Goal: Information Seeking & Learning: Learn about a topic

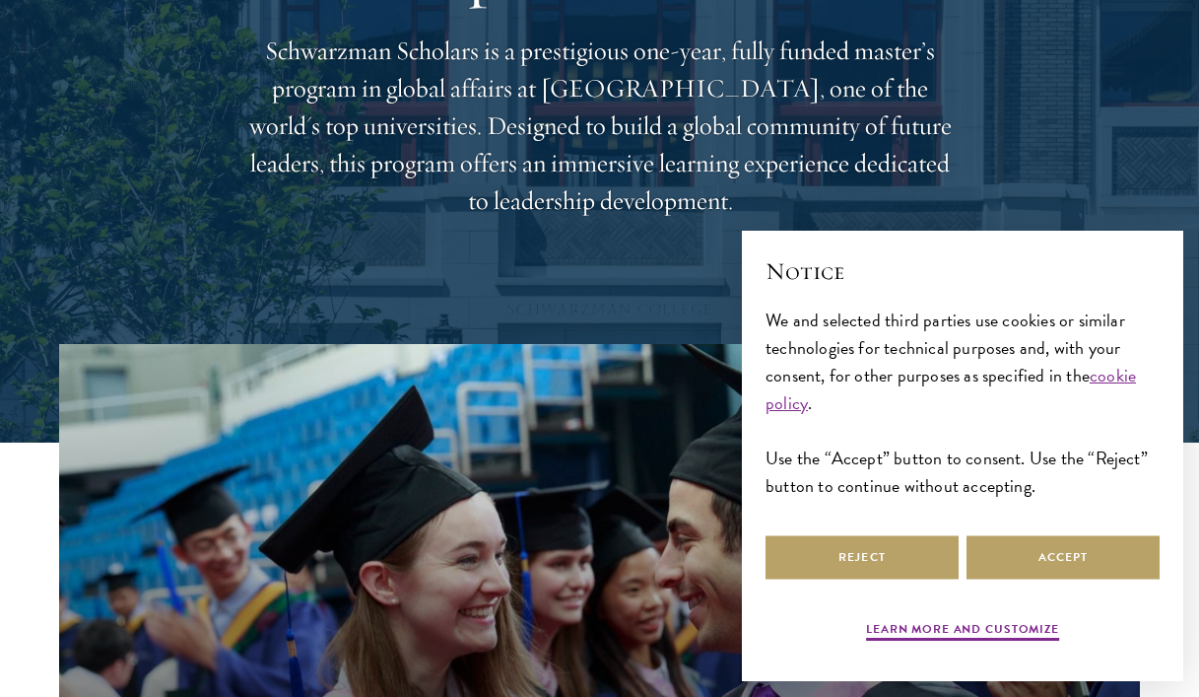
scroll to position [256, 0]
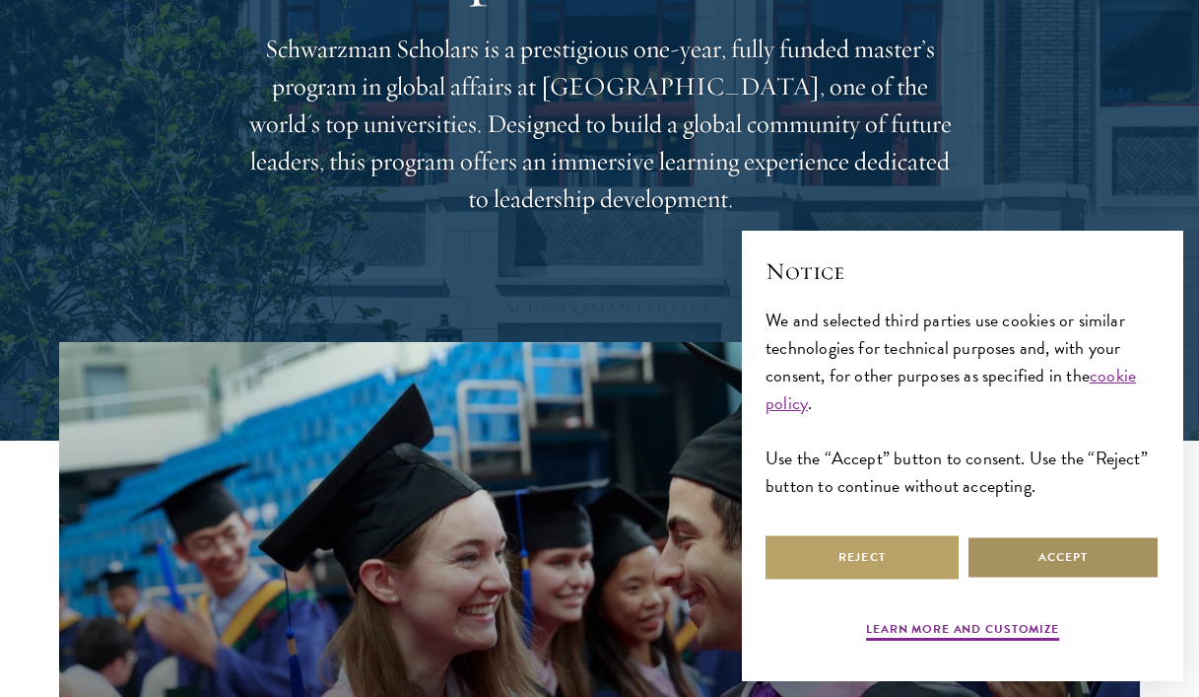
click at [1051, 557] on button "Accept" at bounding box center [1063, 557] width 193 height 44
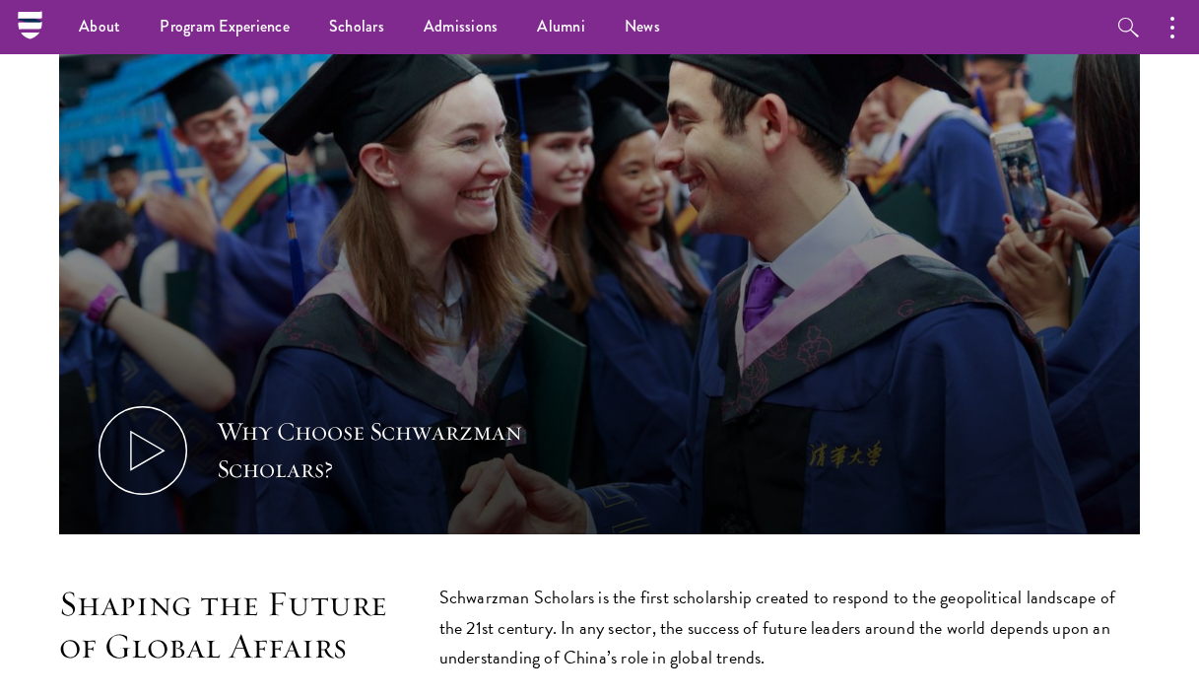
scroll to position [0, 0]
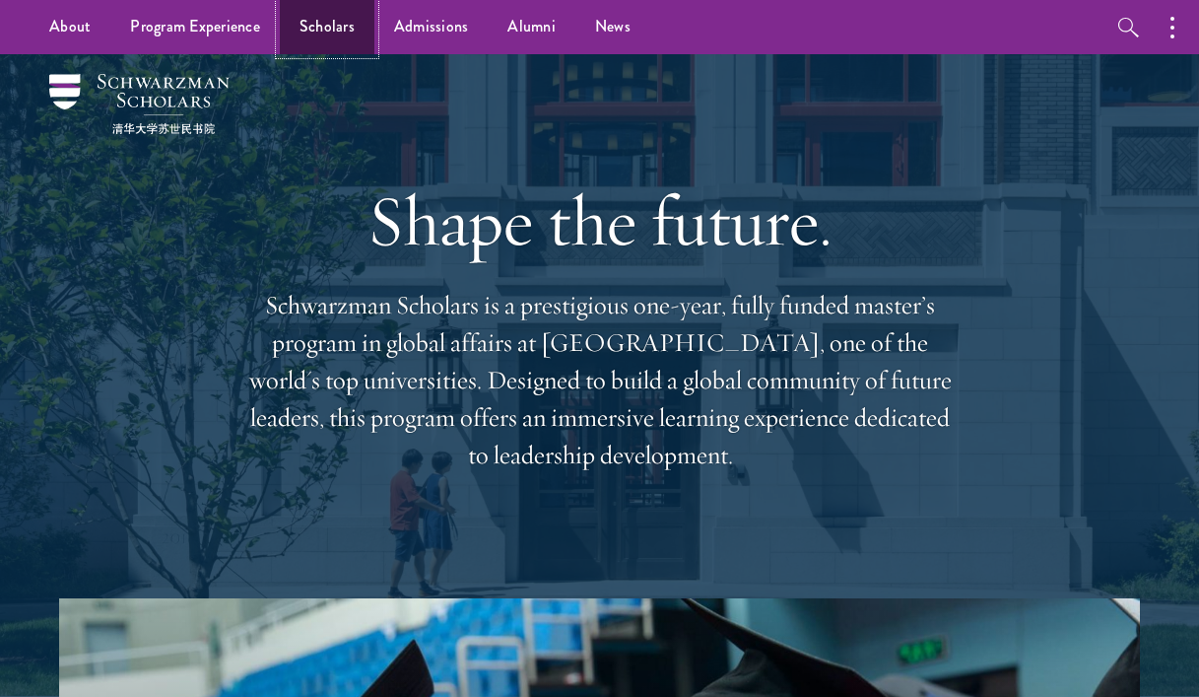
click at [321, 37] on link "Scholars" at bounding box center [327, 27] width 95 height 54
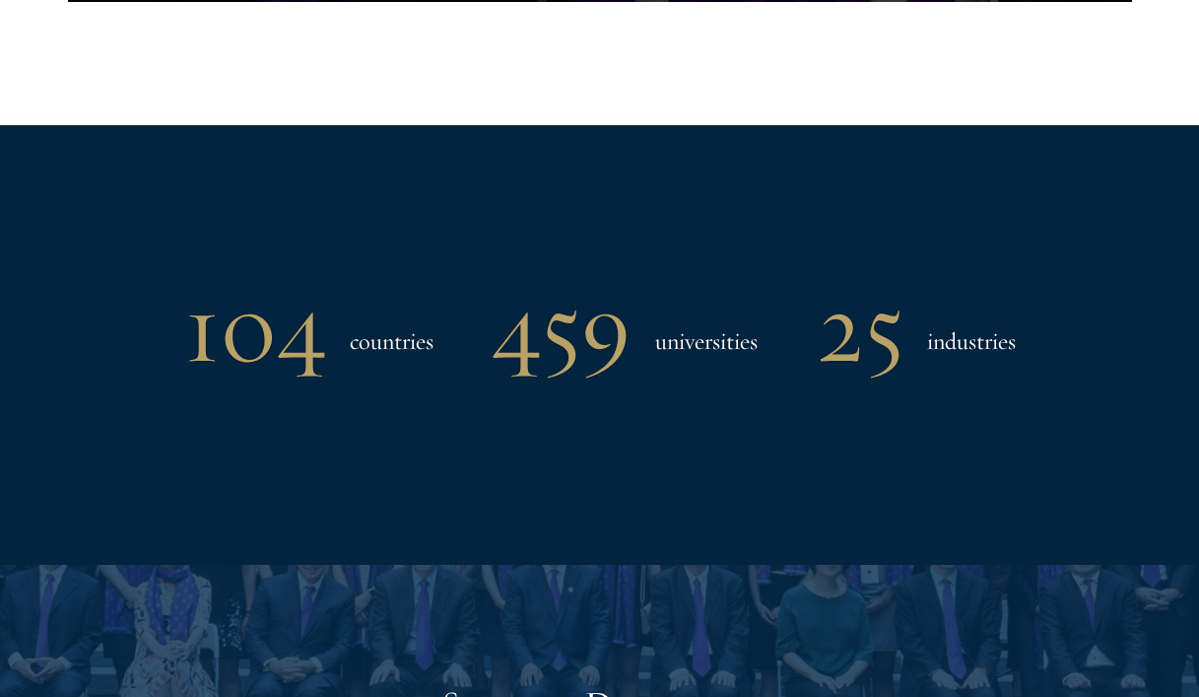
scroll to position [2023, 0]
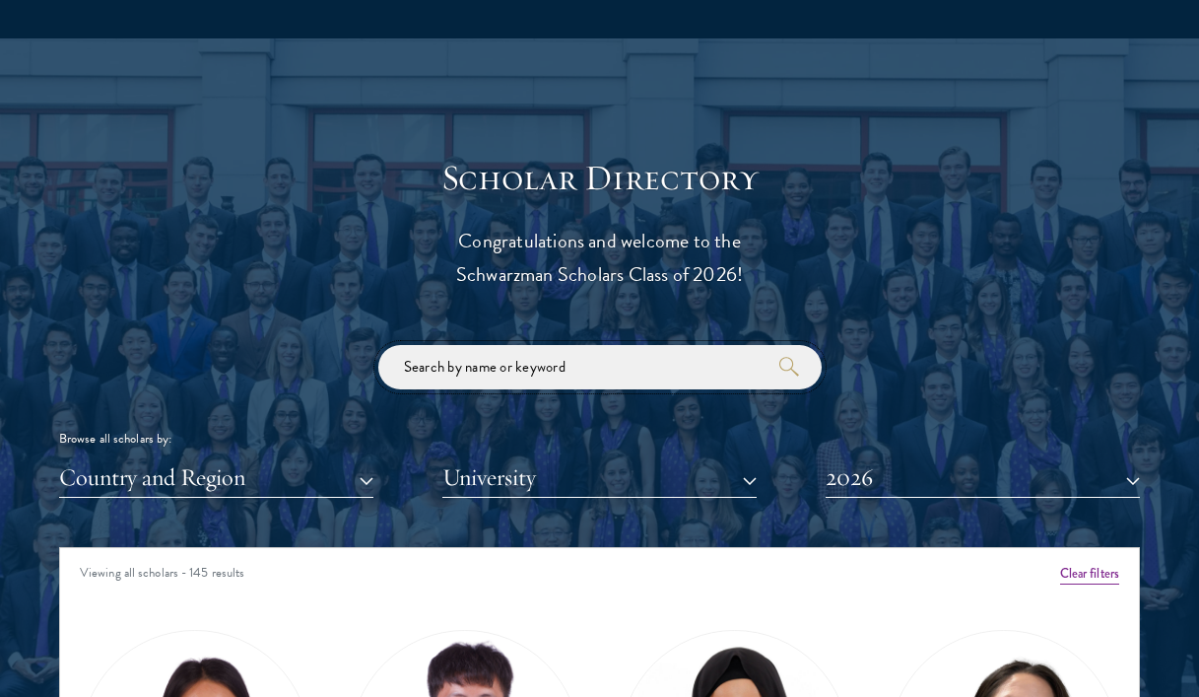
click at [496, 366] on input "search" at bounding box center [599, 367] width 443 height 44
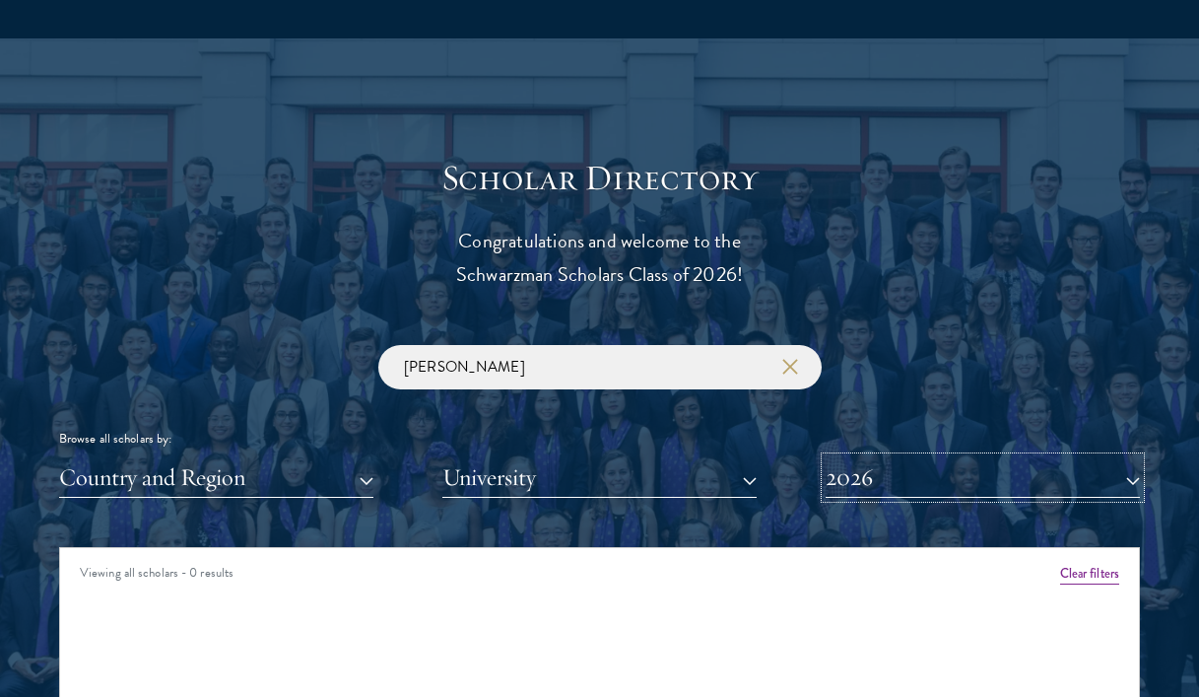
click at [983, 478] on button "2026" at bounding box center [983, 477] width 314 height 40
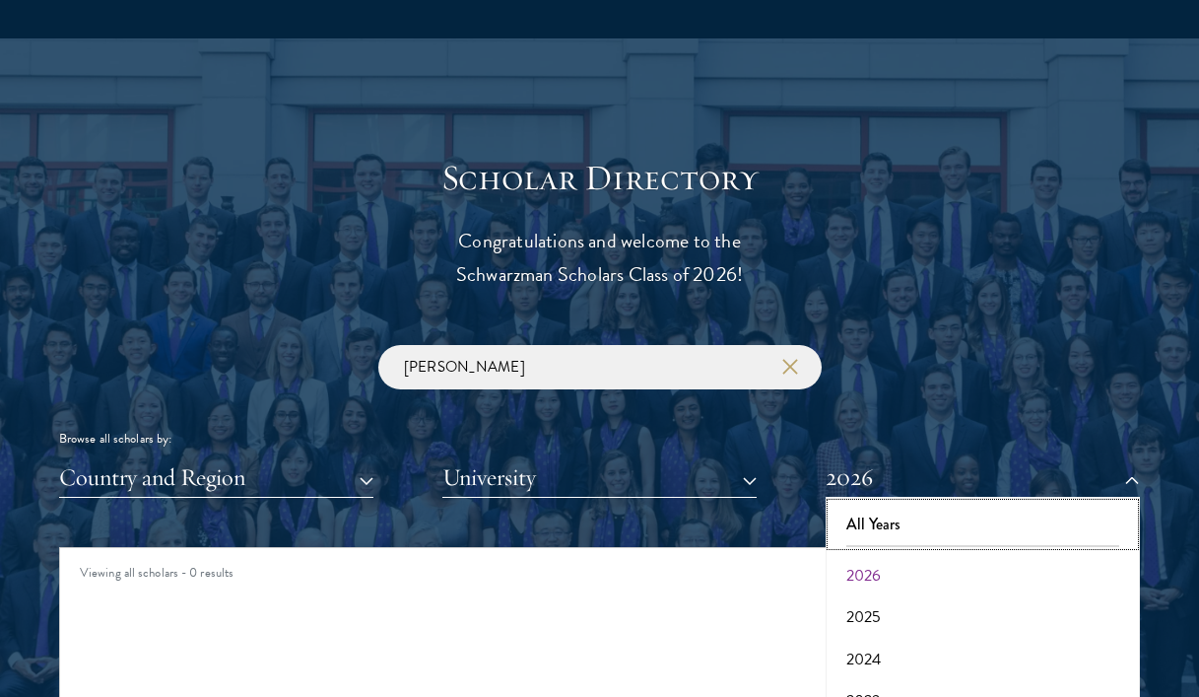
click at [926, 511] on button "All Years" at bounding box center [983, 524] width 303 height 41
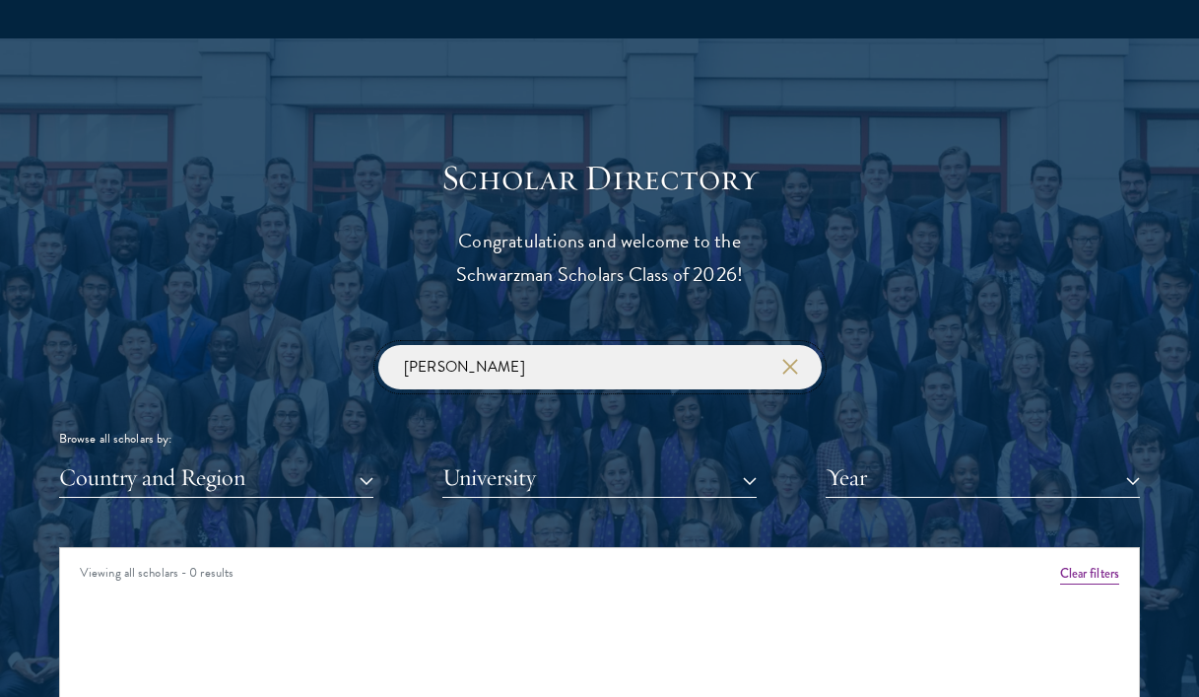
click at [549, 376] on input "[PERSON_NAME]" at bounding box center [599, 367] width 443 height 44
click button "submit" at bounding box center [0, 0] width 0 height 0
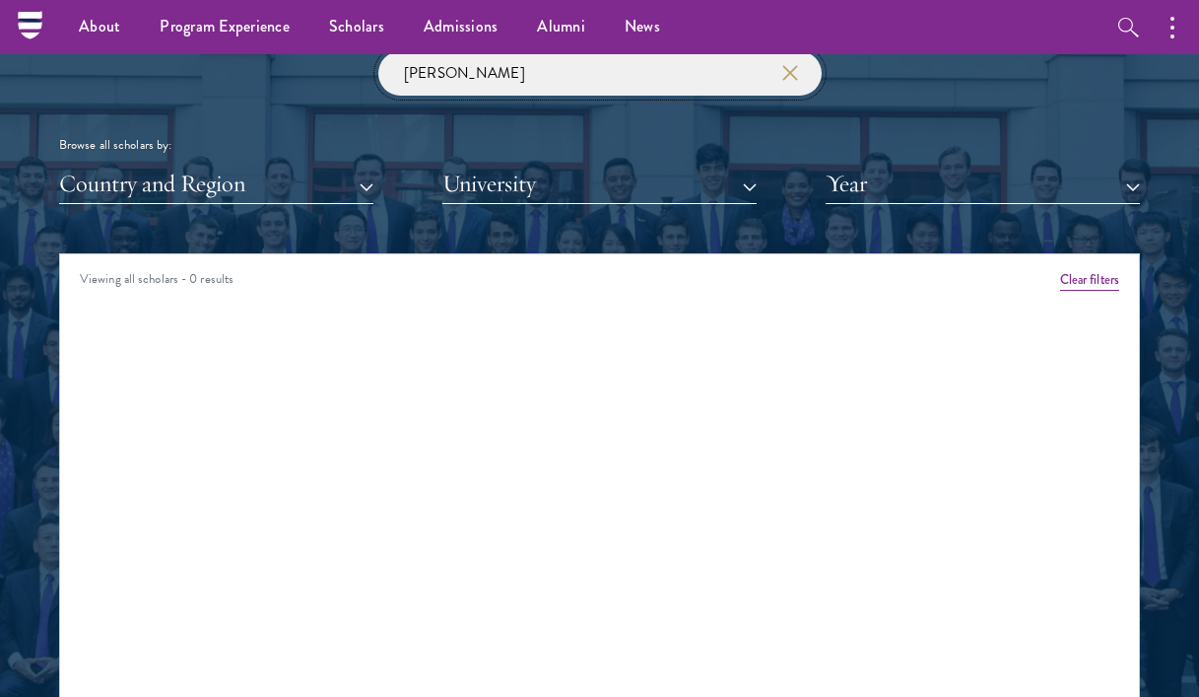
scroll to position [2299, 0]
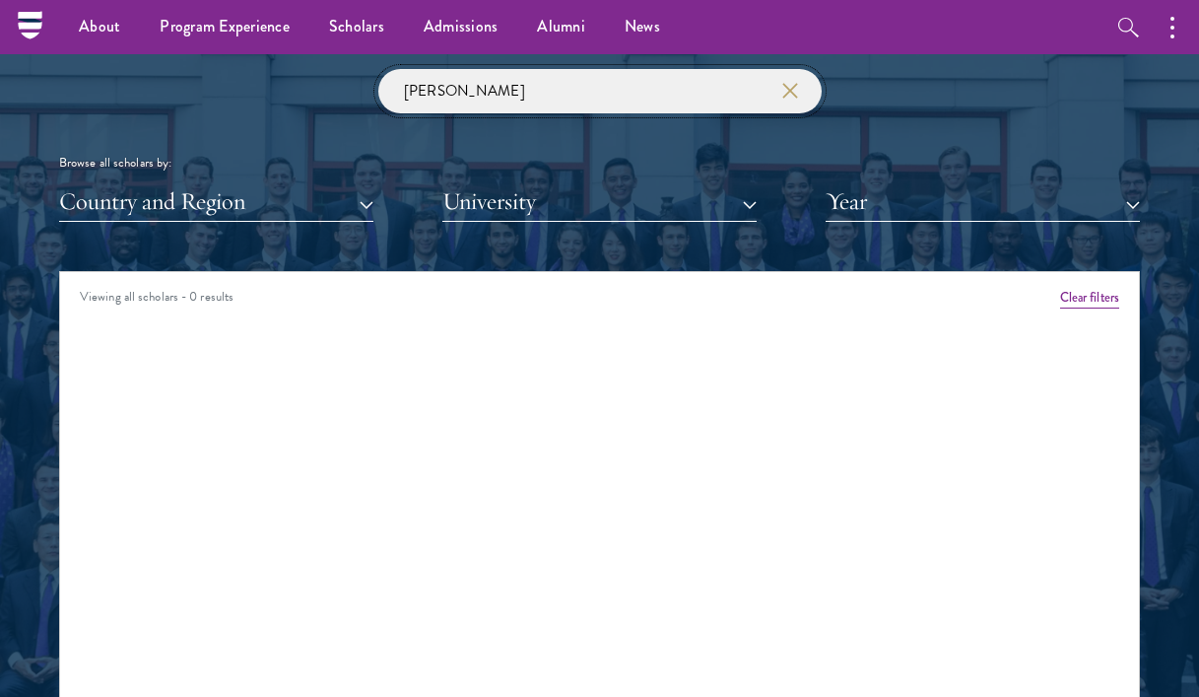
drag, startPoint x: 495, startPoint y: 88, endPoint x: 291, endPoint y: 84, distance: 204.0
click at [292, 84] on div "[PERSON_NAME] Browse all scholars by: Country and Region All Countries and Regi…" at bounding box center [599, 145] width 1081 height 153
click button "submit" at bounding box center [0, 0] width 0 height 0
drag, startPoint x: 503, startPoint y: 85, endPoint x: 365, endPoint y: 85, distance: 138.0
click at [366, 85] on div "[PERSON_NAME] Browse all scholars by: Country and Region All Countries and Regi…" at bounding box center [599, 145] width 1081 height 153
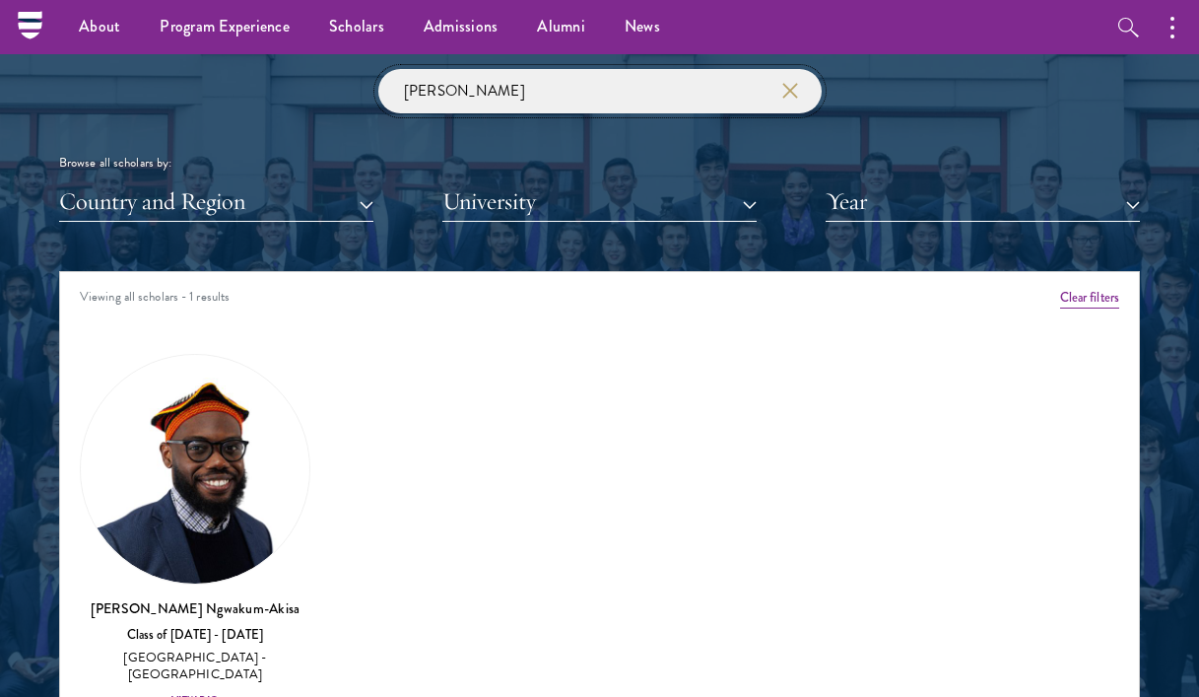
drag, startPoint x: 472, startPoint y: 98, endPoint x: 291, endPoint y: 83, distance: 181.9
click at [291, 85] on div "[PERSON_NAME] Browse all scholars by: Country and Region All Countries and Regi…" at bounding box center [599, 145] width 1081 height 153
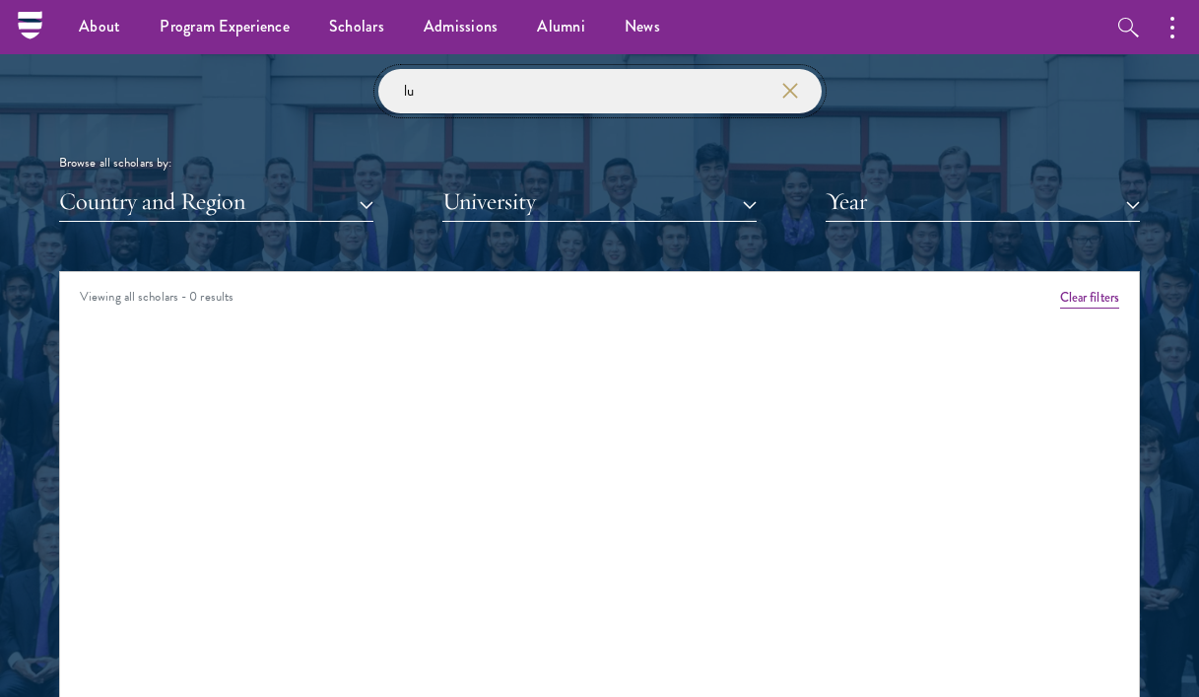
type input "l"
type input "m"
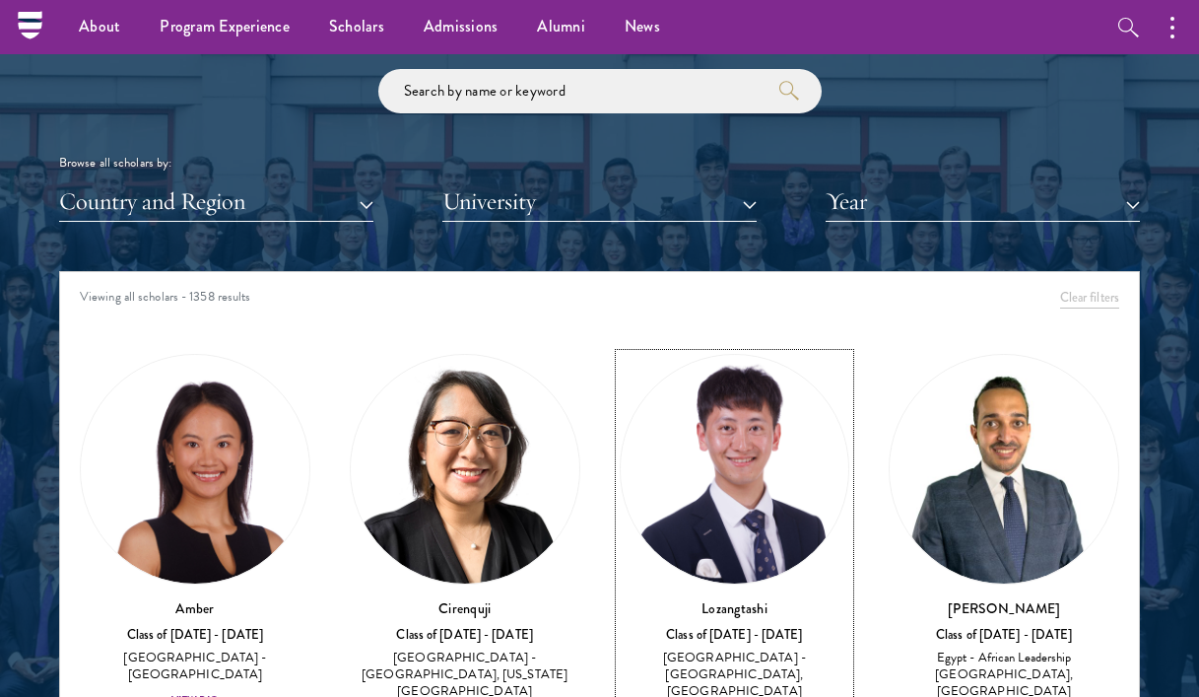
click at [724, 549] on img at bounding box center [735, 469] width 229 height 229
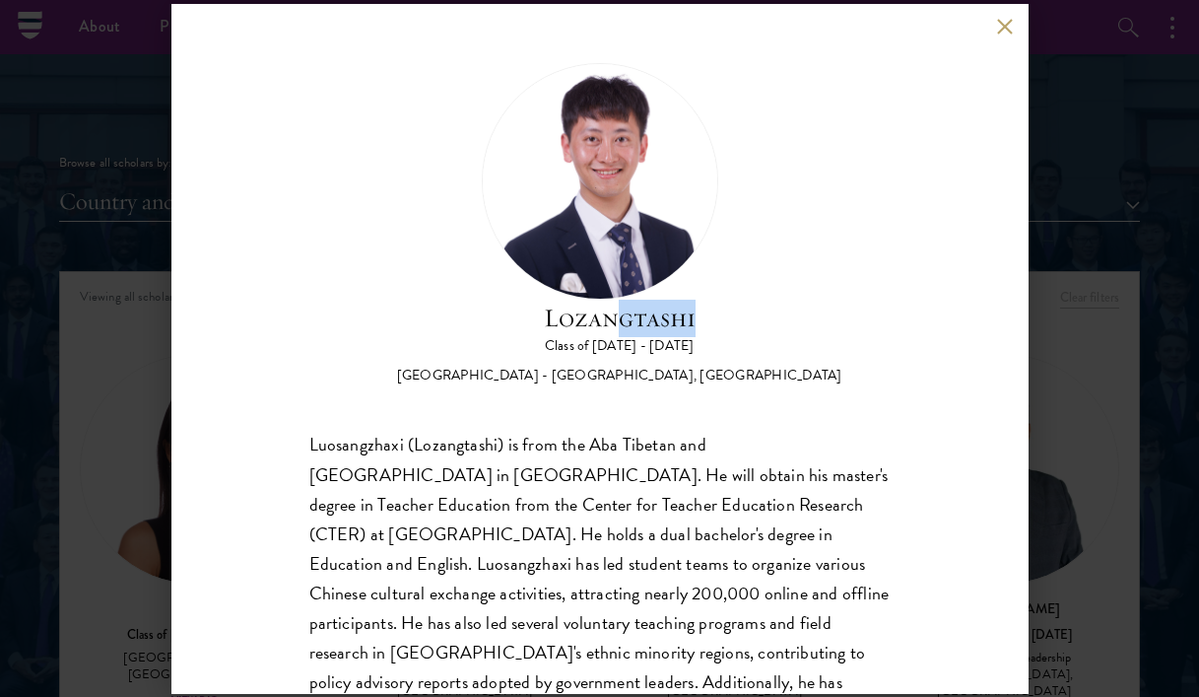
drag, startPoint x: 702, startPoint y: 318, endPoint x: 619, endPoint y: 317, distance: 82.8
click at [619, 317] on h2 "Lozangtashi" at bounding box center [619, 318] width 445 height 37
click at [992, 320] on div "Lozangtashi Class of [DATE] - [DATE] [GEOGRAPHIC_DATA] - [GEOGRAPHIC_DATA], [GE…" at bounding box center [599, 349] width 857 height 690
click at [1124, 238] on div "Lozangtashi Class of [DATE] - [DATE] [GEOGRAPHIC_DATA] - [GEOGRAPHIC_DATA], [GE…" at bounding box center [599, 348] width 1199 height 697
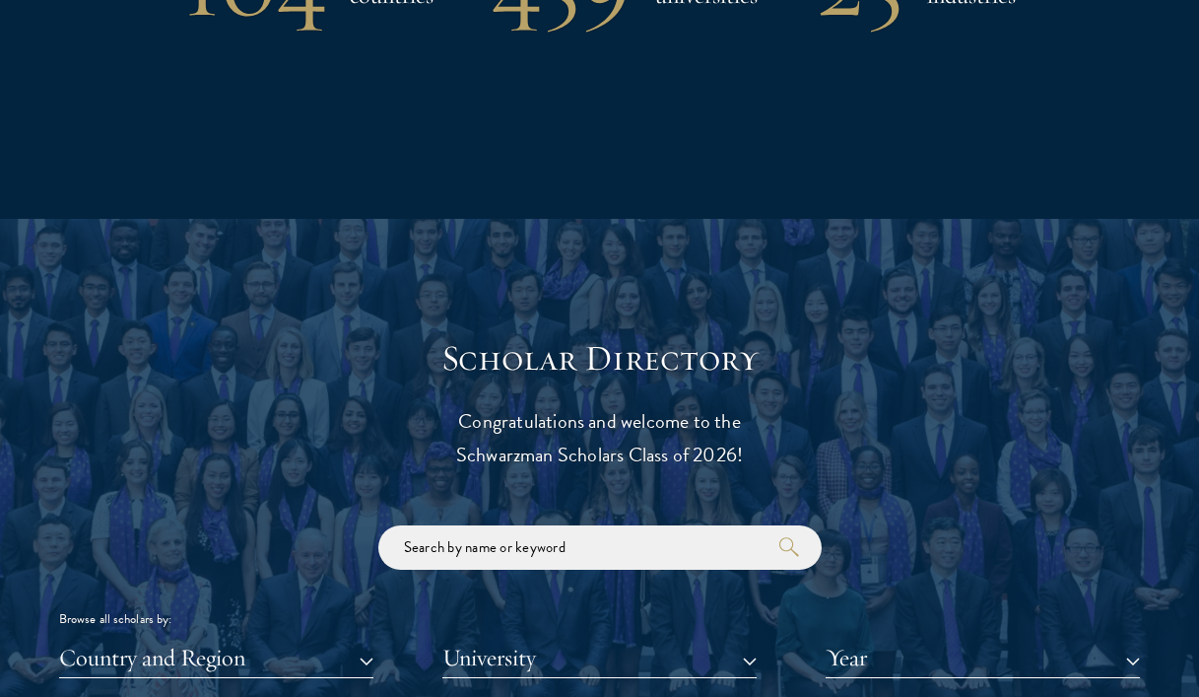
scroll to position [2269, 0]
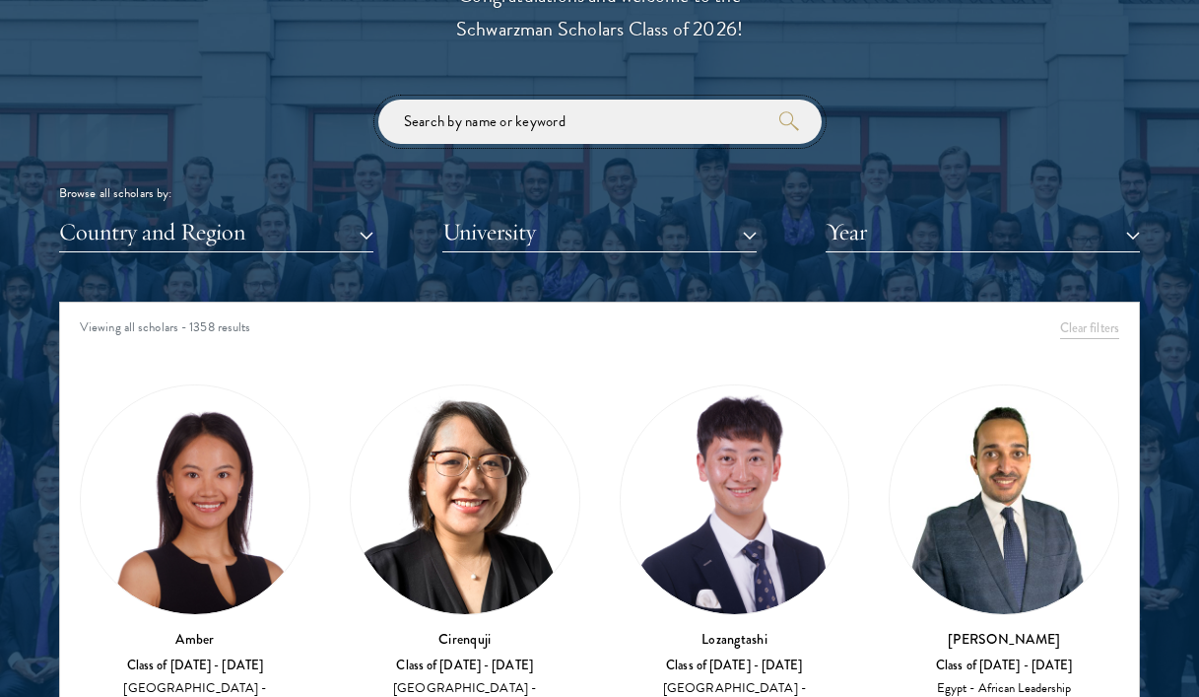
click at [516, 116] on input "search" at bounding box center [599, 122] width 443 height 44
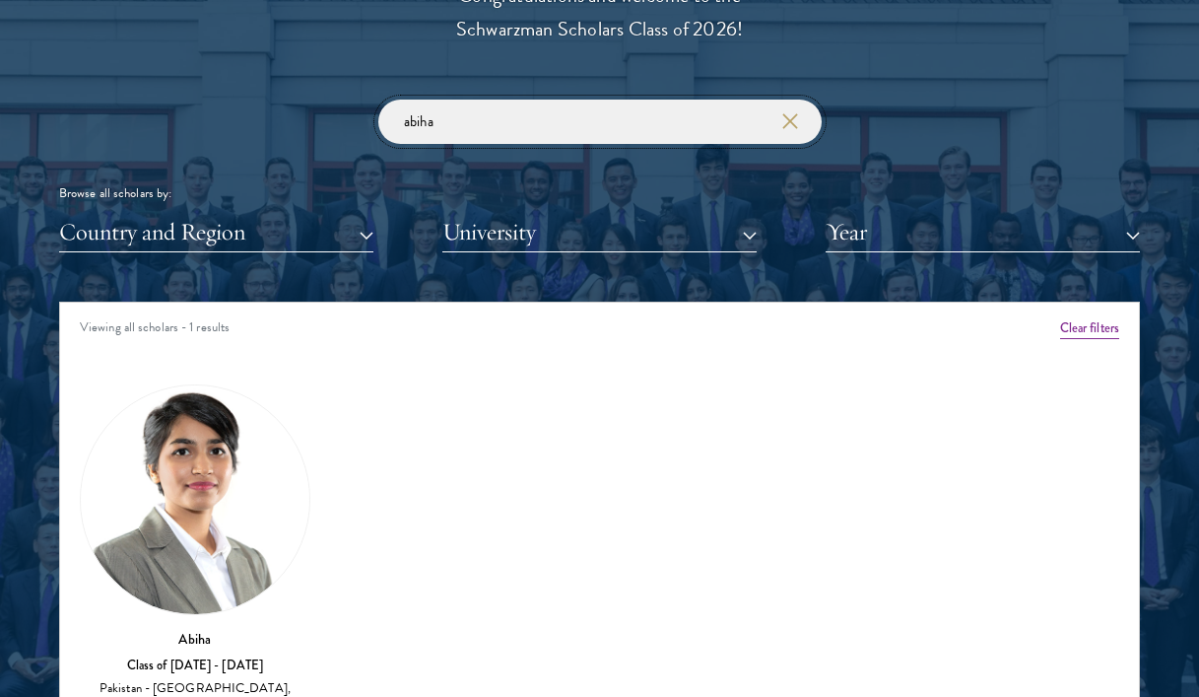
type input "abiha"
click at [216, 493] on img at bounding box center [195, 499] width 229 height 229
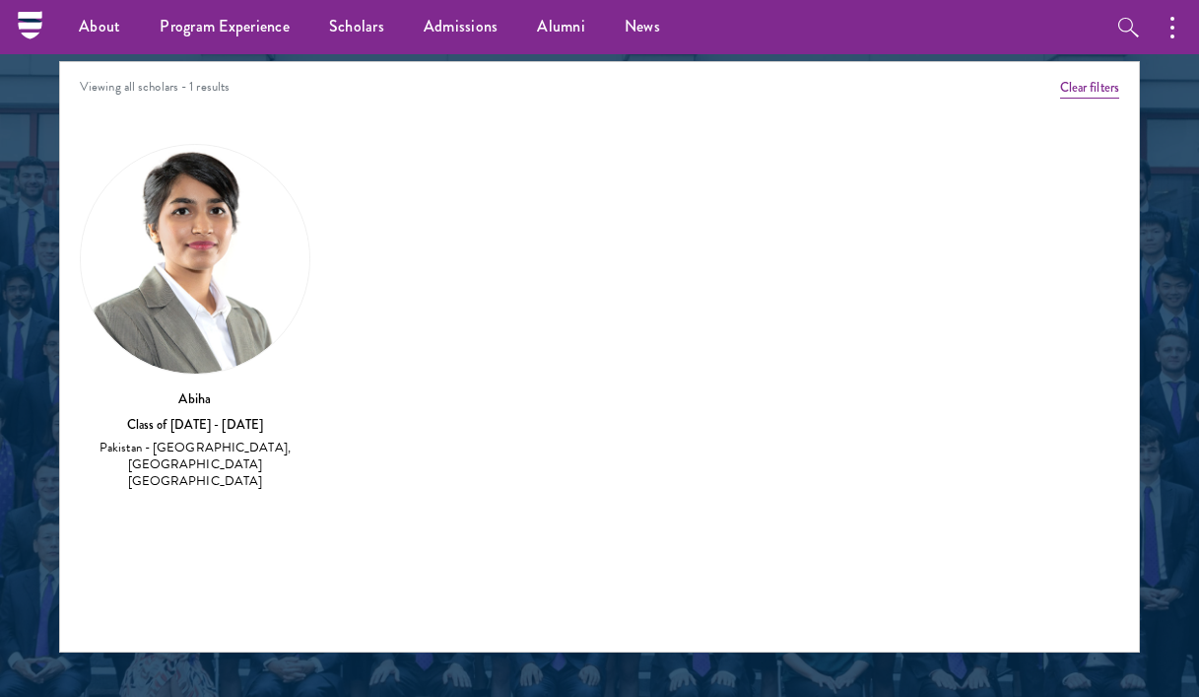
scroll to position [2462, 0]
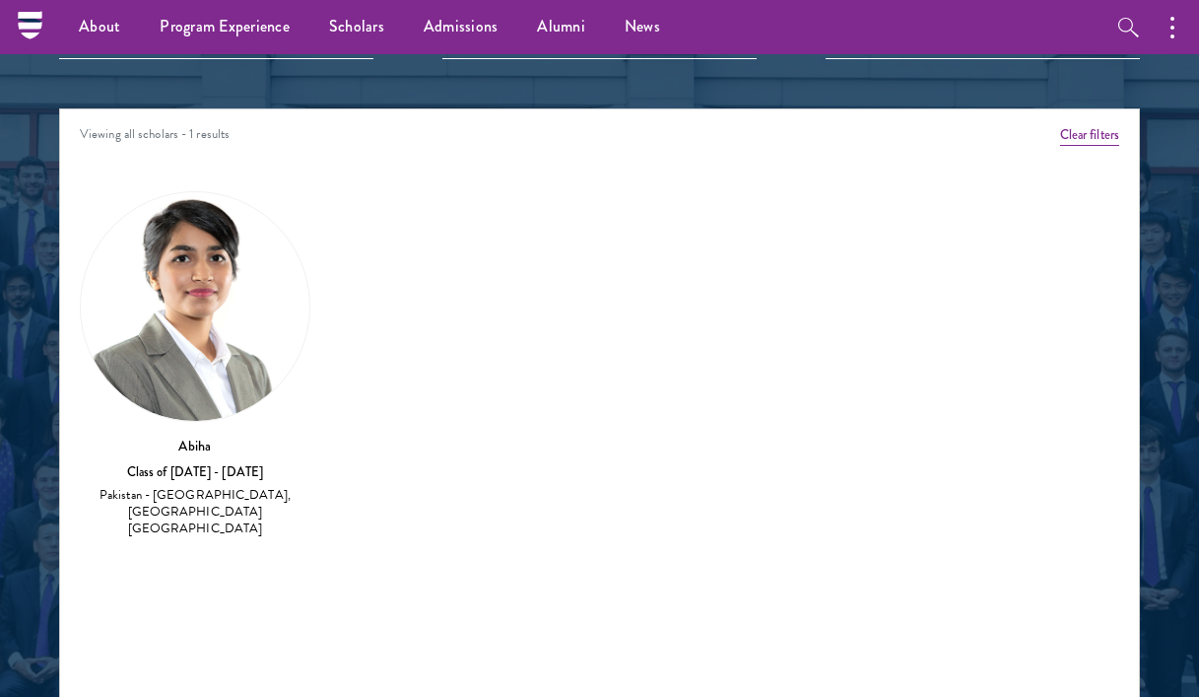
click at [196, 305] on img at bounding box center [195, 306] width 229 height 229
click at [197, 304] on img at bounding box center [195, 306] width 229 height 229
click at [216, 511] on div "Pakistan - [GEOGRAPHIC_DATA], [GEOGRAPHIC_DATA] [GEOGRAPHIC_DATA]" at bounding box center [195, 511] width 231 height 49
